Goal: Information Seeking & Learning: Learn about a topic

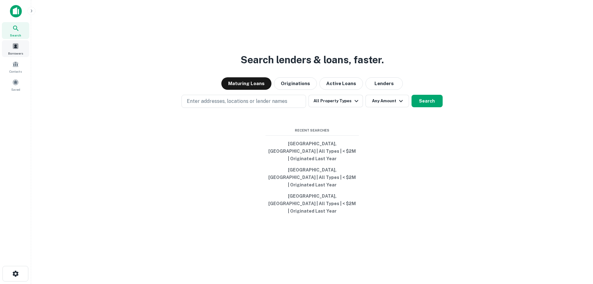
click at [22, 45] on div "Borrowers" at bounding box center [15, 48] width 27 height 17
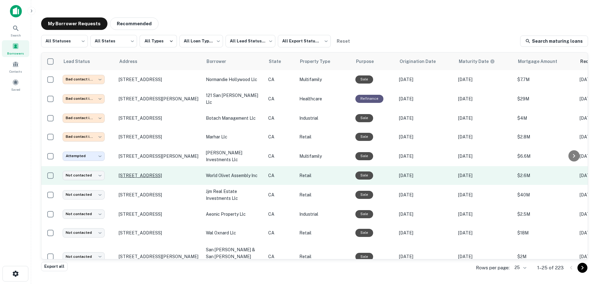
click at [148, 175] on p "1329 S Hope St Los Angeles, CA 90015" at bounding box center [159, 176] width 81 height 6
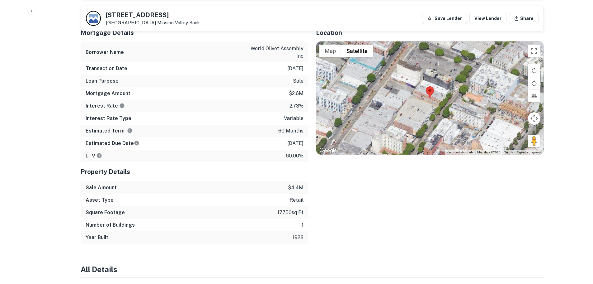
scroll to position [268, 0]
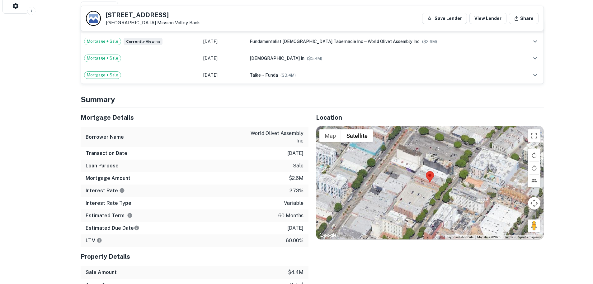
click at [426, 171] on area at bounding box center [426, 171] width 0 height 0
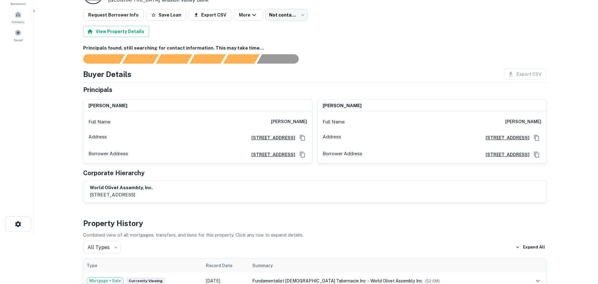
scroll to position [0, 0]
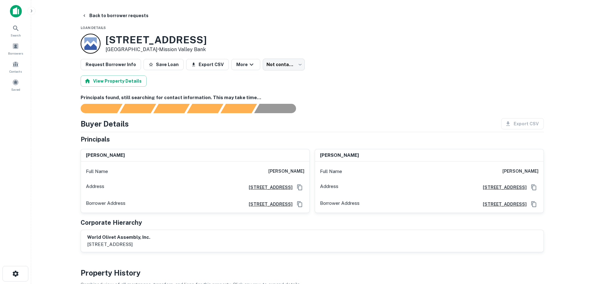
drag, startPoint x: 107, startPoint y: 36, endPoint x: 161, endPoint y: 48, distance: 55.1
click at [161, 48] on div "1329 S HOPE ST Los Angeles, CA 90015 • Mission Valley Bank" at bounding box center [156, 43] width 101 height 19
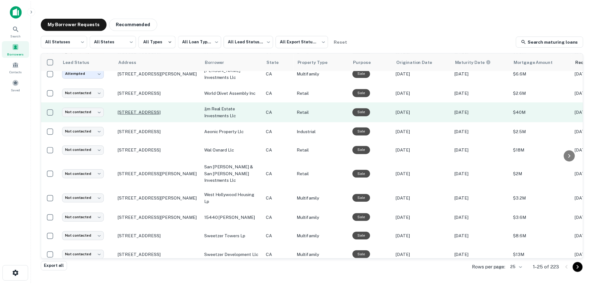
scroll to position [31, 0]
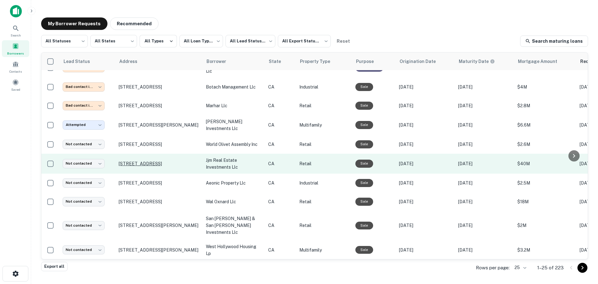
click at [151, 161] on p "8711 Melrose Ave West Hollywood, CA 90069" at bounding box center [159, 164] width 81 height 6
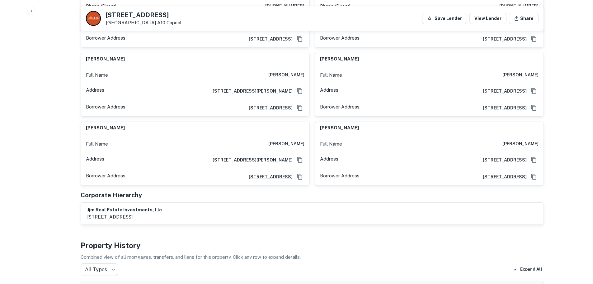
scroll to position [343, 0]
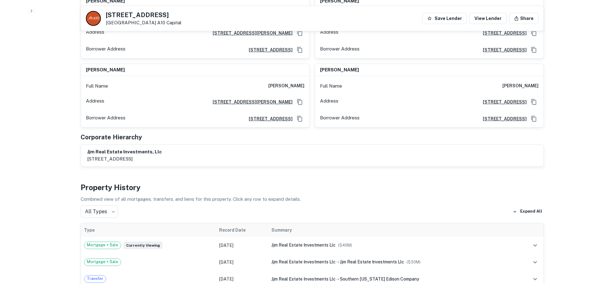
click at [123, 148] on h6 "jjm real estate investments, llc" at bounding box center [124, 151] width 75 height 7
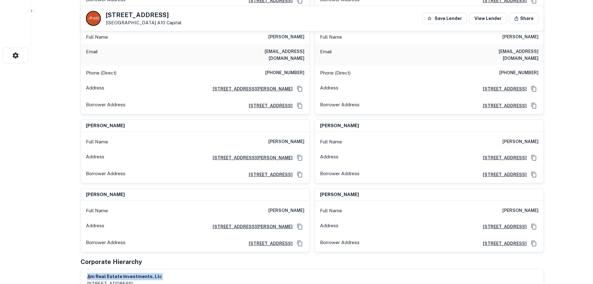
scroll to position [62, 0]
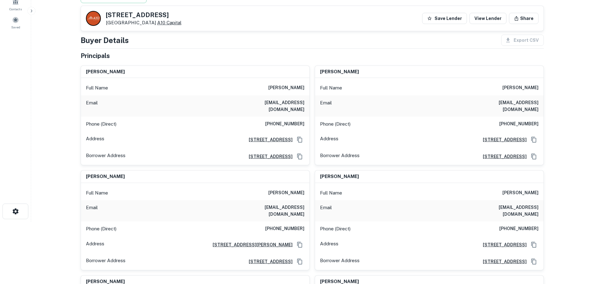
drag, startPoint x: 105, startPoint y: 13, endPoint x: 166, endPoint y: 24, distance: 62.8
click at [166, 24] on div "8711 Melrose Ave West Hollywood, CA 90069 A10 Capital" at bounding box center [134, 18] width 96 height 15
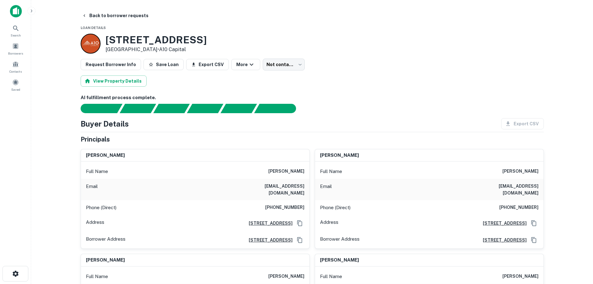
drag, startPoint x: 106, startPoint y: 37, endPoint x: 168, endPoint y: 48, distance: 63.2
click at [168, 48] on div "8711 Melrose Ave West Hollywood, CA 90069 • A10 Capital" at bounding box center [156, 43] width 101 height 19
copy div "8711 Melrose Ave West Hollywood, CA 90069"
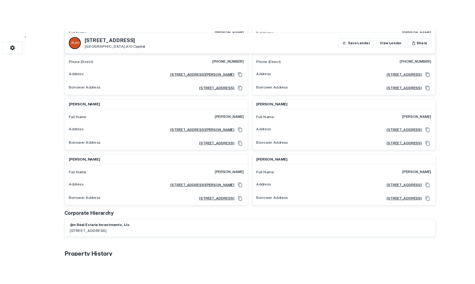
scroll to position [280, 0]
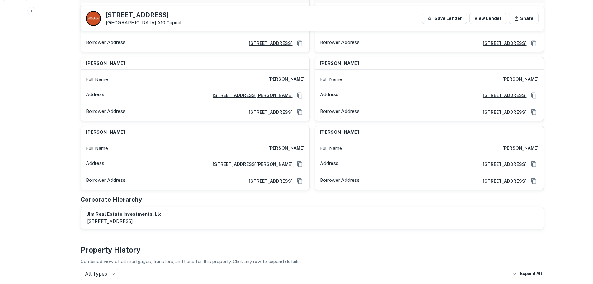
click at [94, 211] on h6 "jjm real estate investments, llc" at bounding box center [124, 214] width 75 height 7
copy h6 "jjm real estate investments, llc"
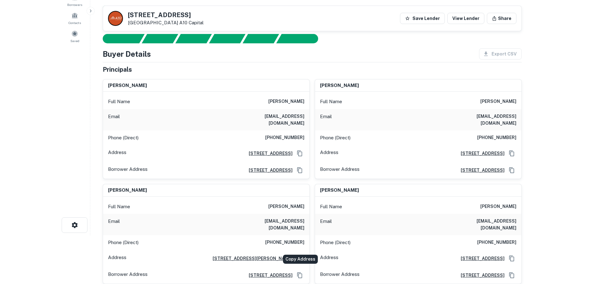
scroll to position [31, 0]
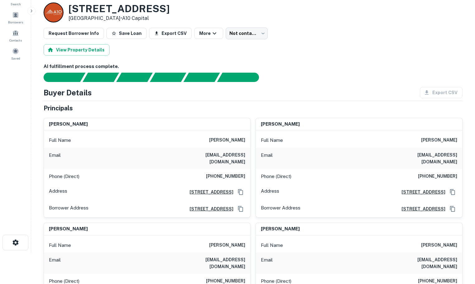
click at [274, 123] on h6 "jerry illoulian" at bounding box center [280, 124] width 39 height 7
copy h6 "jerry illoulian"
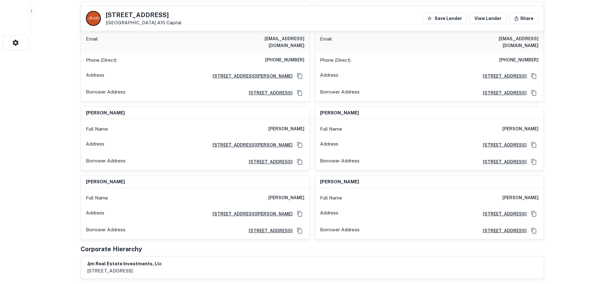
scroll to position [102, 0]
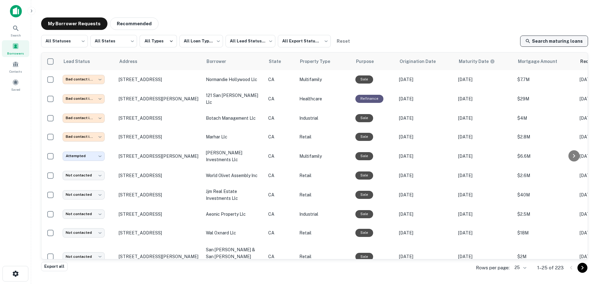
click at [538, 40] on link "Search maturing loans" at bounding box center [554, 41] width 68 height 11
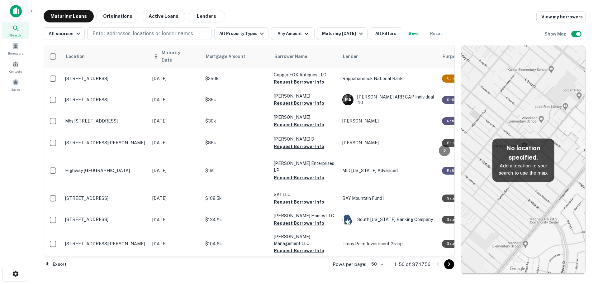
click at [160, 58] on th "Maturity Date" at bounding box center [175, 56] width 53 height 22
click at [174, 58] on th "Maturity Date" at bounding box center [175, 56] width 53 height 22
click at [164, 54] on span "Maturity Date" at bounding box center [180, 56] width 37 height 15
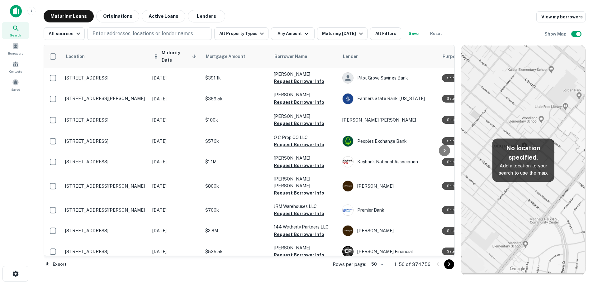
click at [161, 55] on div "Maturity Date sorted descending" at bounding box center [175, 56] width 45 height 15
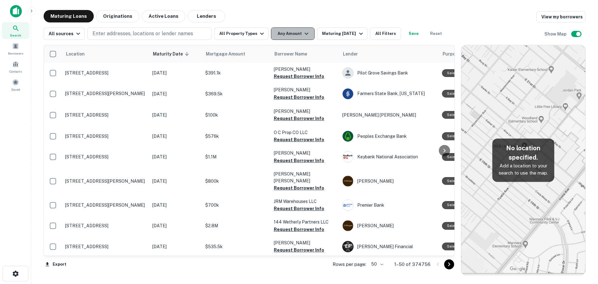
click at [295, 32] on button "Any Amount" at bounding box center [293, 33] width 44 height 12
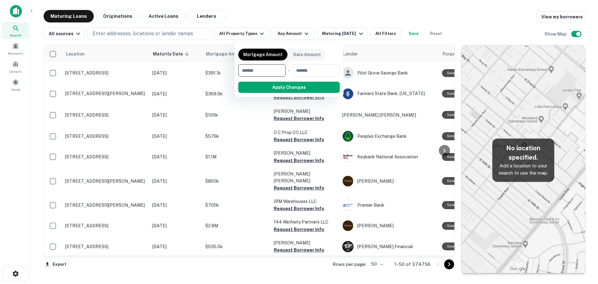
click at [260, 74] on input "number" at bounding box center [259, 70] width 43 height 12
type input "*******"
click at [306, 86] on button "Apply Changes" at bounding box center [300, 87] width 79 height 11
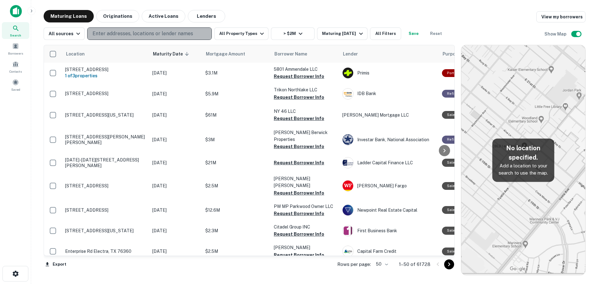
click at [132, 31] on p "Enter addresses, locations or lender names" at bounding box center [143, 33] width 101 height 7
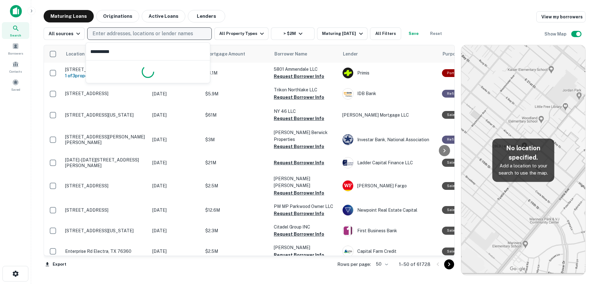
type input "**********"
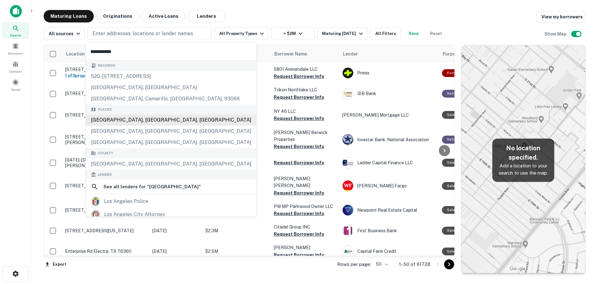
click at [159, 121] on div "[GEOGRAPHIC_DATA], [GEOGRAPHIC_DATA], [GEOGRAPHIC_DATA]" at bounding box center [171, 119] width 170 height 11
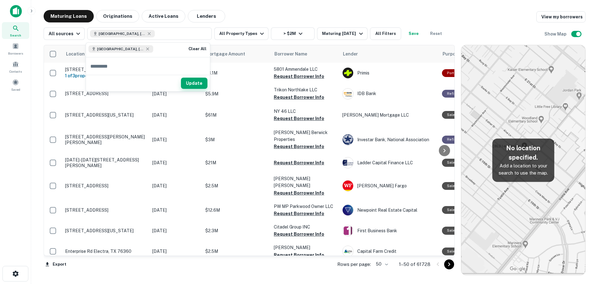
click at [198, 82] on button "Update" at bounding box center [194, 83] width 26 height 11
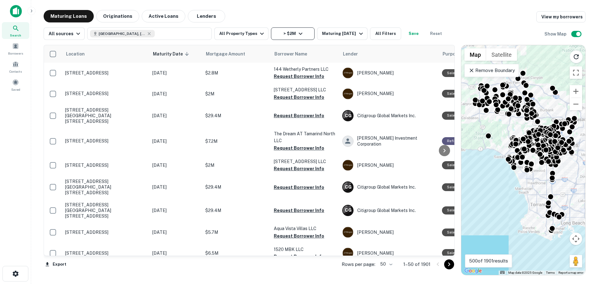
click at [301, 34] on icon "button" at bounding box center [300, 33] width 7 height 7
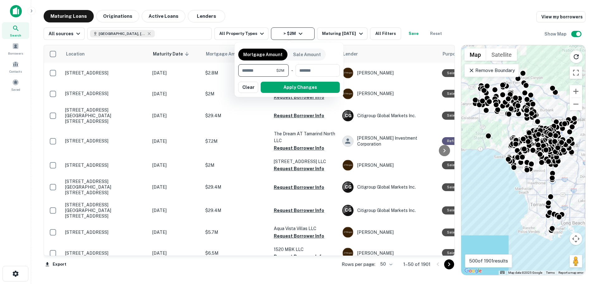
click at [301, 34] on div at bounding box center [299, 142] width 598 height 284
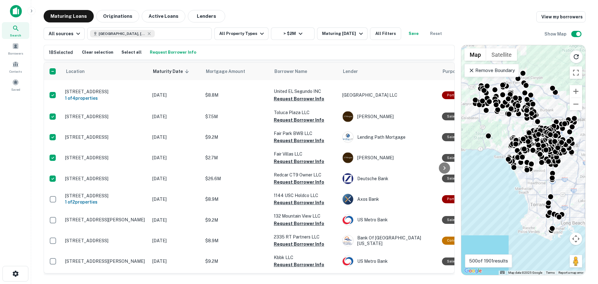
scroll to position [280, 0]
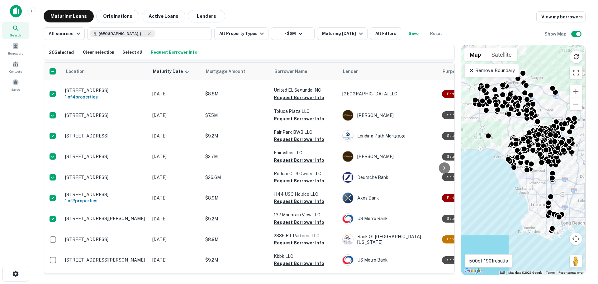
click at [164, 55] on button "Request Borrower Info" at bounding box center [174, 52] width 50 height 9
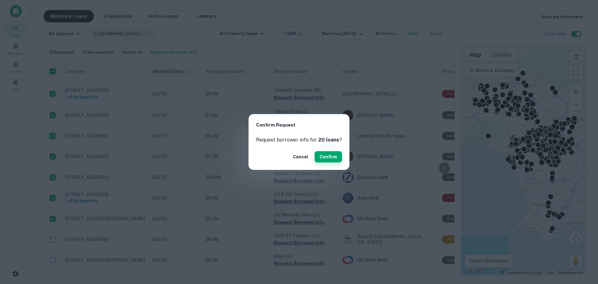
click at [322, 157] on button "Confirm" at bounding box center [328, 156] width 27 height 11
